Goal: Go to known website: Access a specific website the user already knows

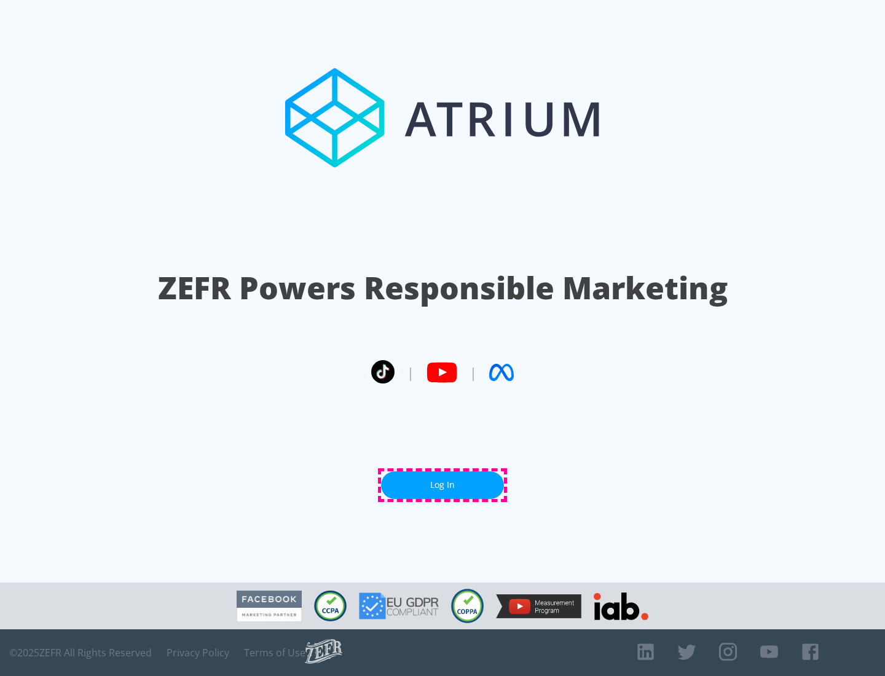
click at [442, 485] on link "Log In" at bounding box center [442, 485] width 123 height 28
